Goal: Check status: Check status

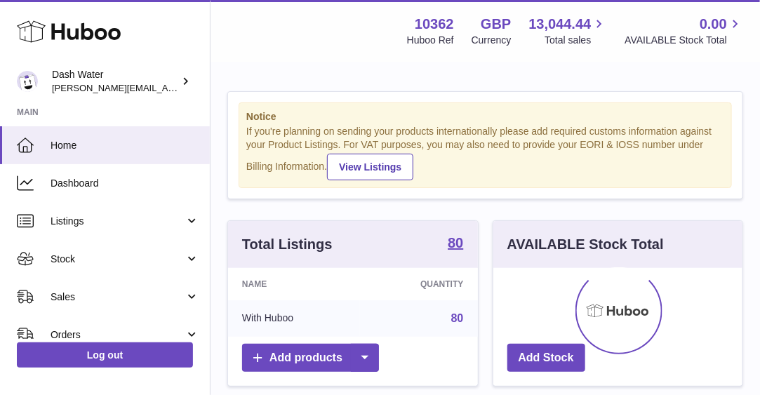
scroll to position [219, 250]
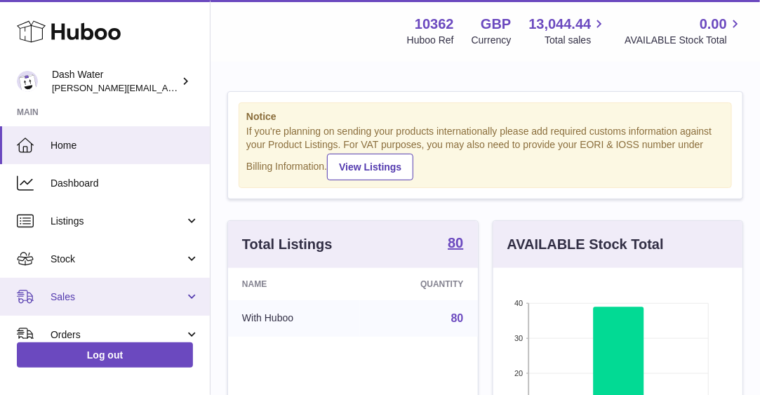
click at [110, 296] on span "Sales" at bounding box center [118, 297] width 134 height 13
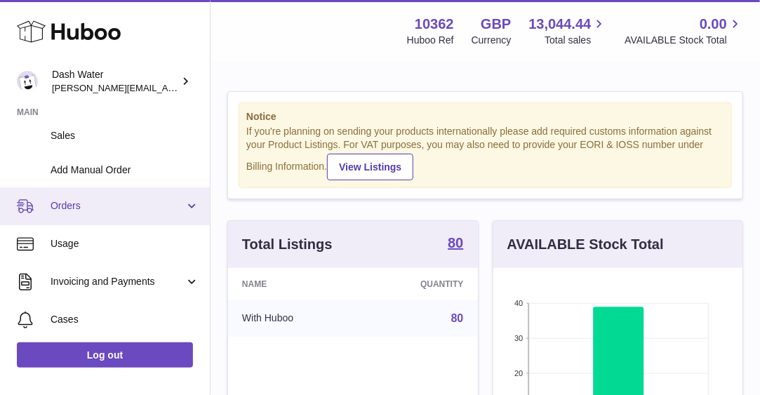
click at [87, 215] on link "Orders" at bounding box center [105, 206] width 210 height 38
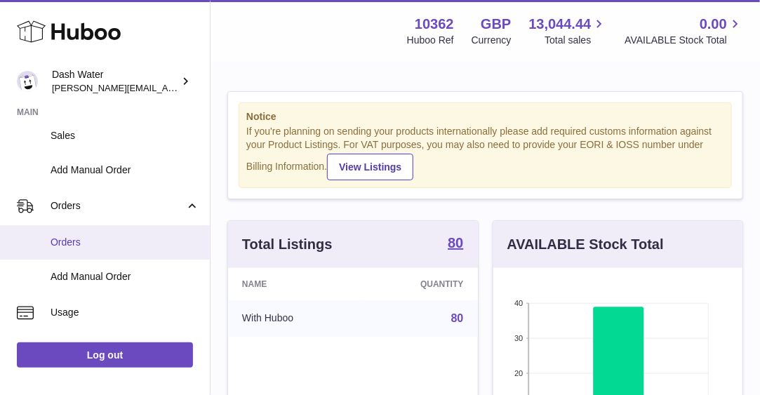
click at [88, 237] on span "Orders" at bounding box center [125, 242] width 149 height 13
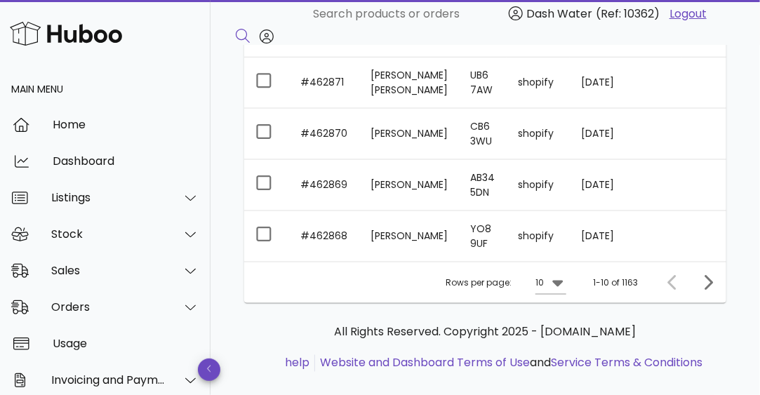
scroll to position [563, 0]
click at [704, 286] on icon "Next page" at bounding box center [708, 283] width 17 height 17
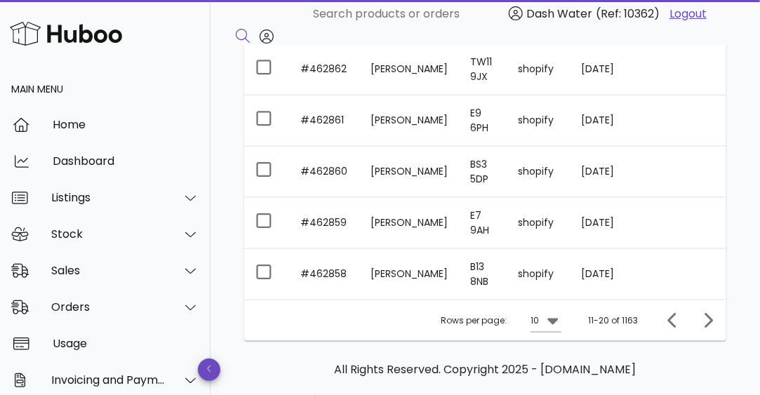
scroll to position [527, 0]
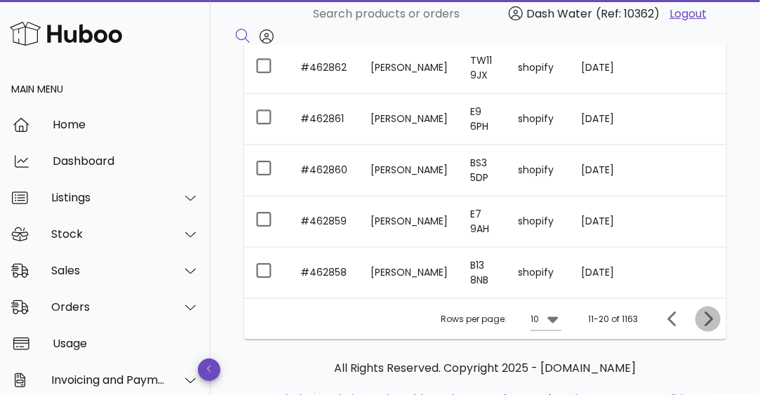
click at [713, 318] on icon "Next page" at bounding box center [708, 319] width 17 height 17
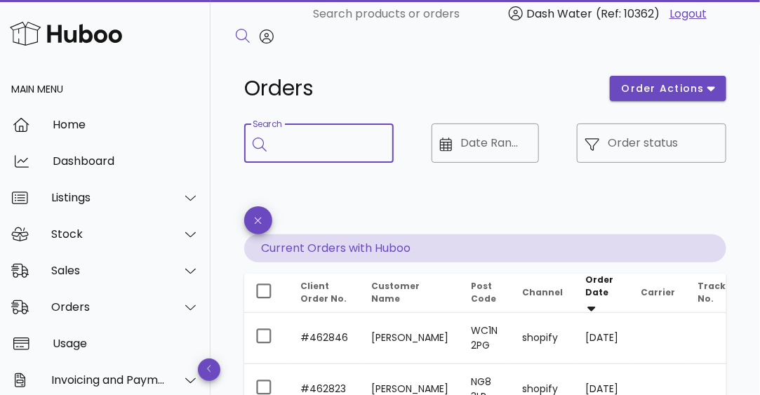
click at [361, 143] on input "Search" at bounding box center [328, 143] width 107 height 22
type input "******"
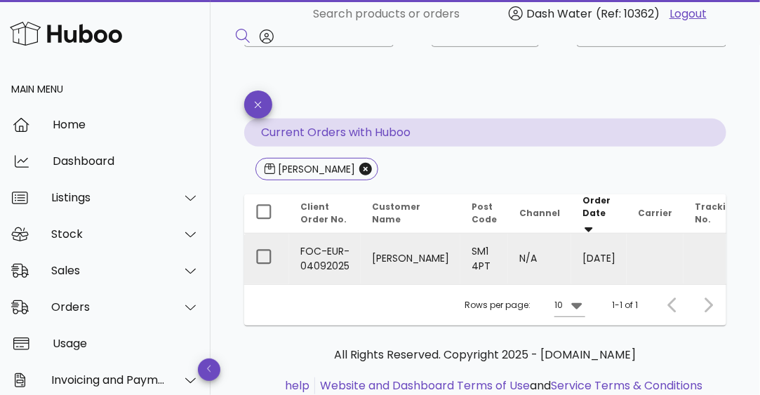
click at [338, 251] on td "FOC-EUR-04092025" at bounding box center [325, 259] width 72 height 51
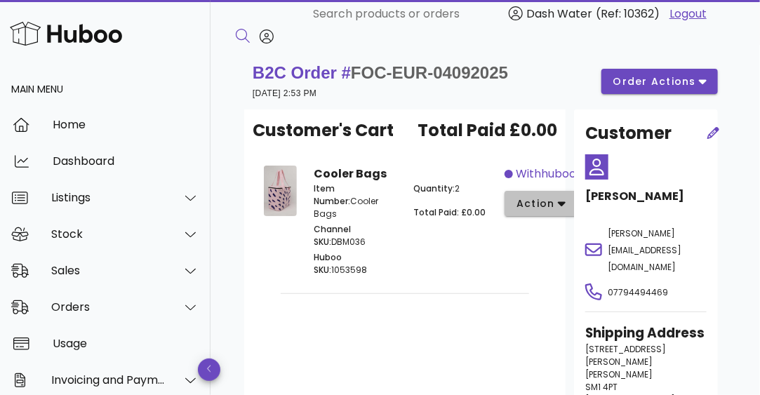
click at [542, 205] on span "action" at bounding box center [535, 204] width 39 height 15
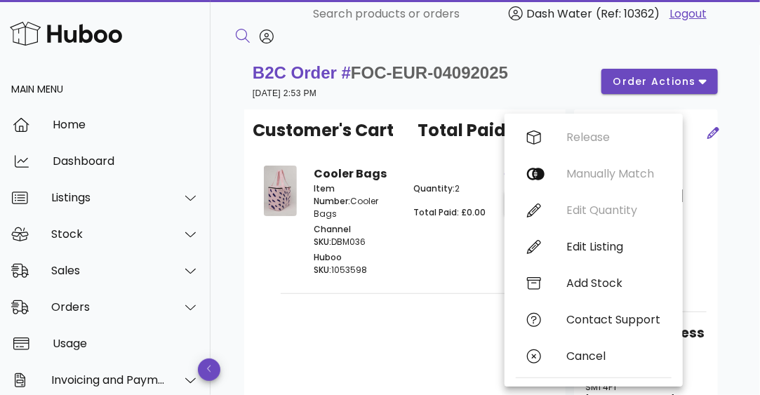
click at [428, 248] on div "Quantity: 2 Total Paid: £0.00" at bounding box center [455, 231] width 100 height 114
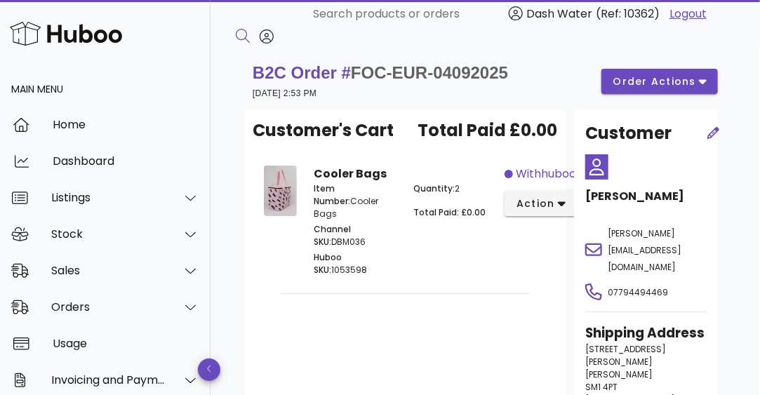
click at [529, 171] on span "withhuboo" at bounding box center [546, 174] width 60 height 17
click at [543, 176] on span "withhuboo" at bounding box center [546, 174] width 60 height 17
